Goal: Information Seeking & Learning: Find specific fact

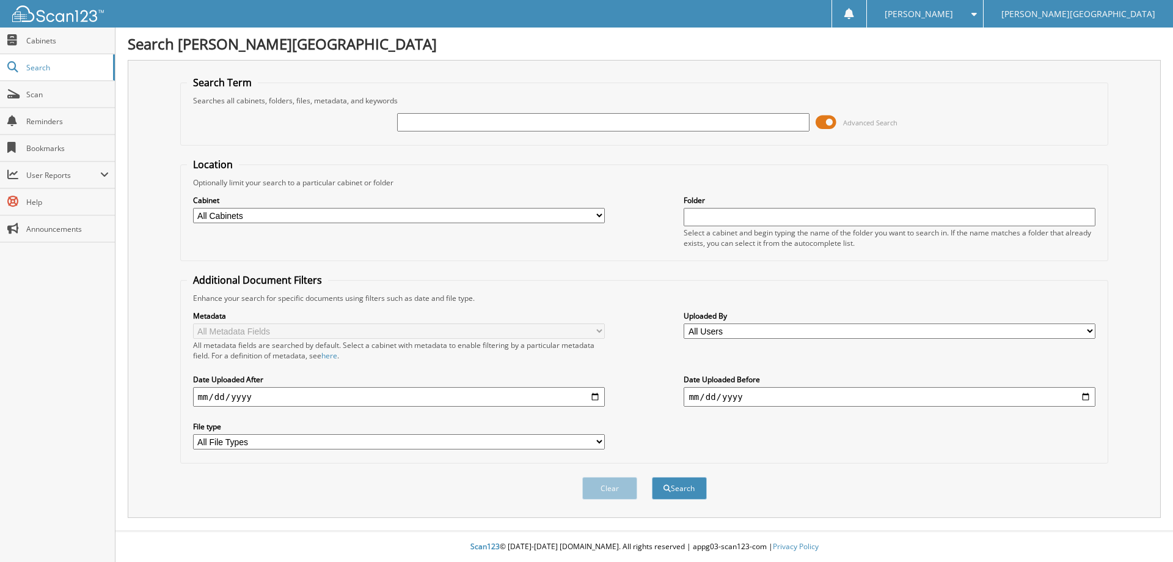
click at [494, 119] on input "text" at bounding box center [603, 122] width 412 height 18
type input "[PERSON_NAME]"
click at [652, 477] on button "Search" at bounding box center [679, 488] width 55 height 23
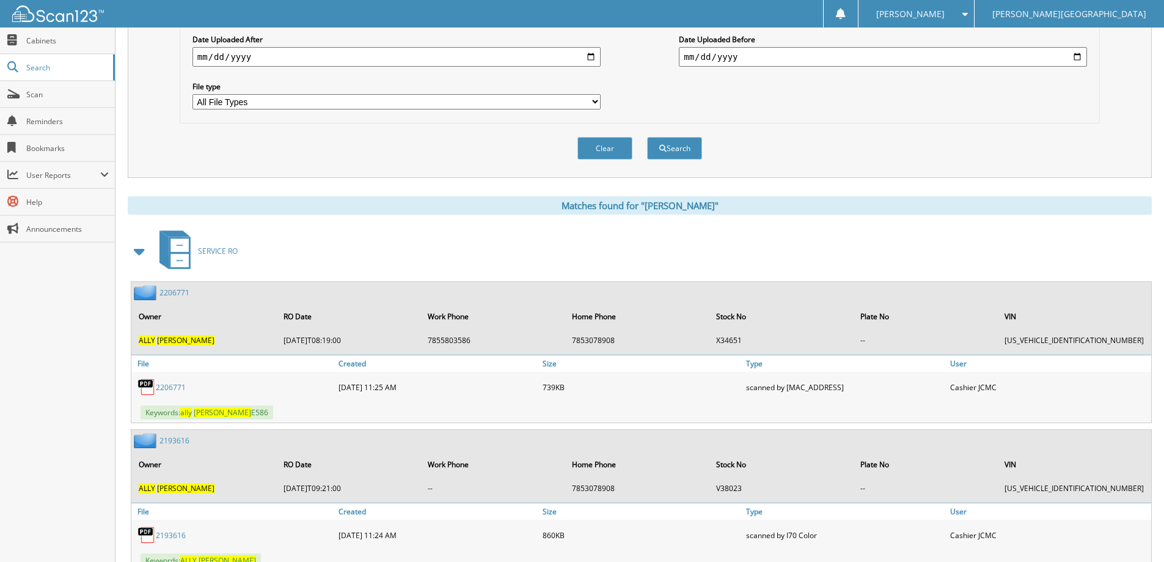
scroll to position [367, 0]
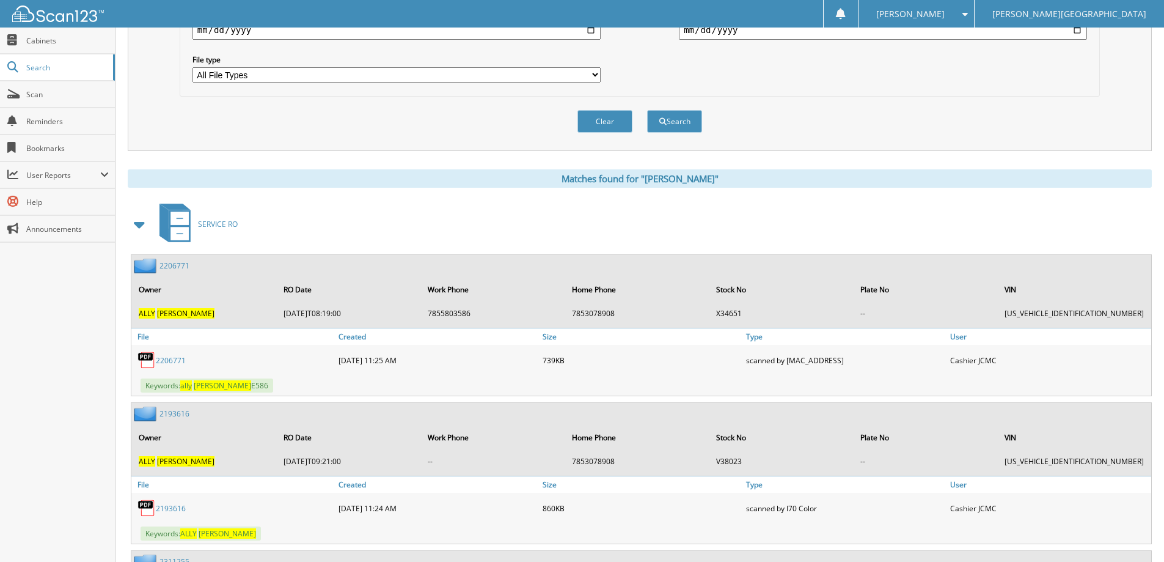
click at [141, 219] on span at bounding box center [139, 224] width 17 height 22
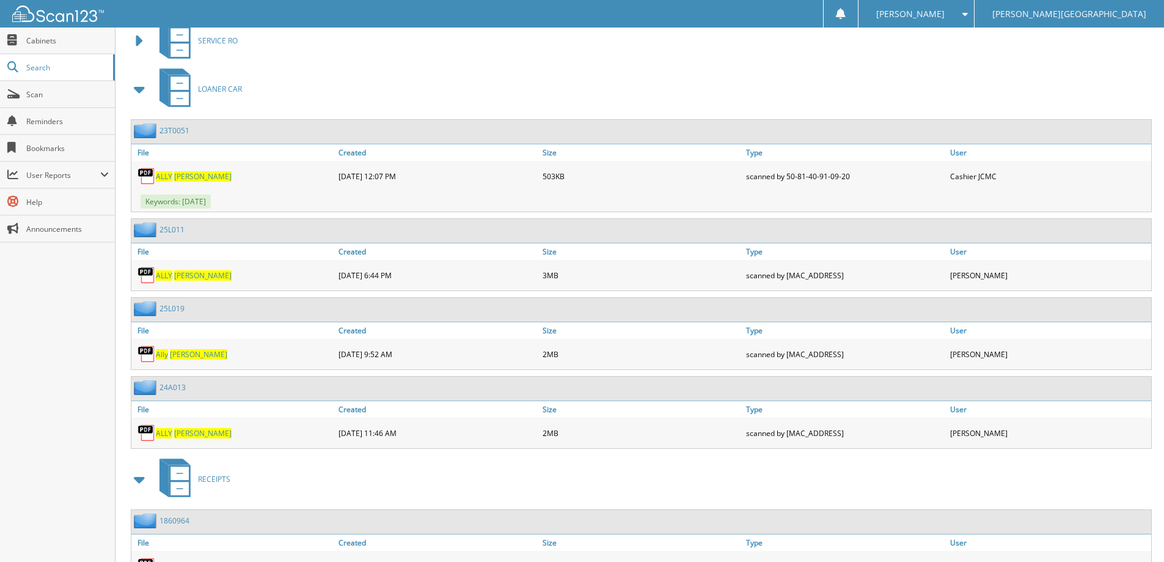
scroll to position [611, 0]
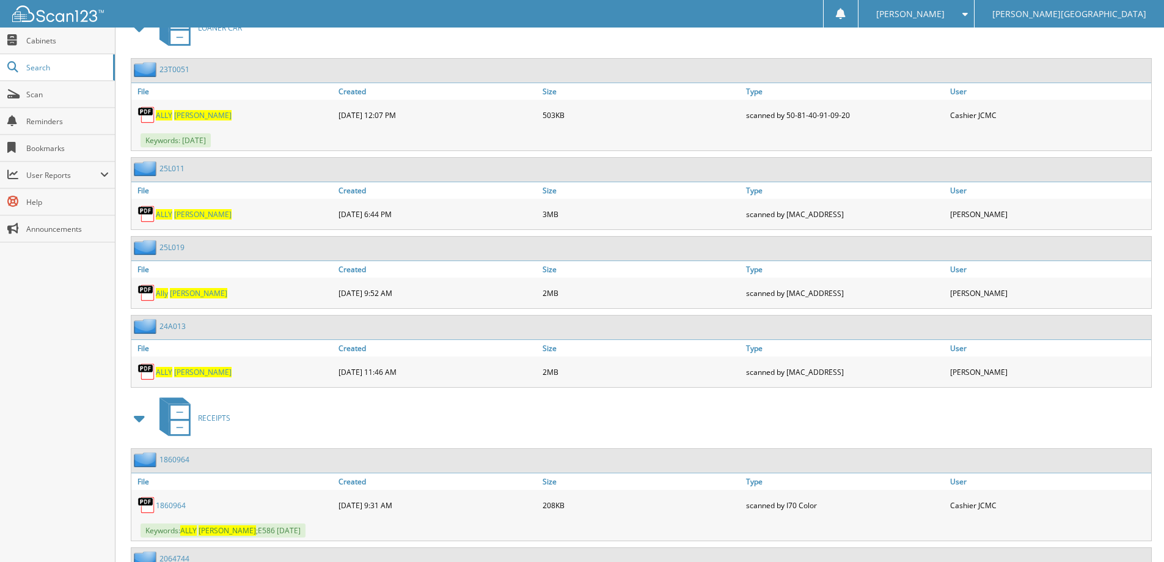
click at [174, 296] on span "[PERSON_NAME]" at bounding box center [198, 293] width 57 height 10
